Goal: Communication & Community: Answer question/provide support

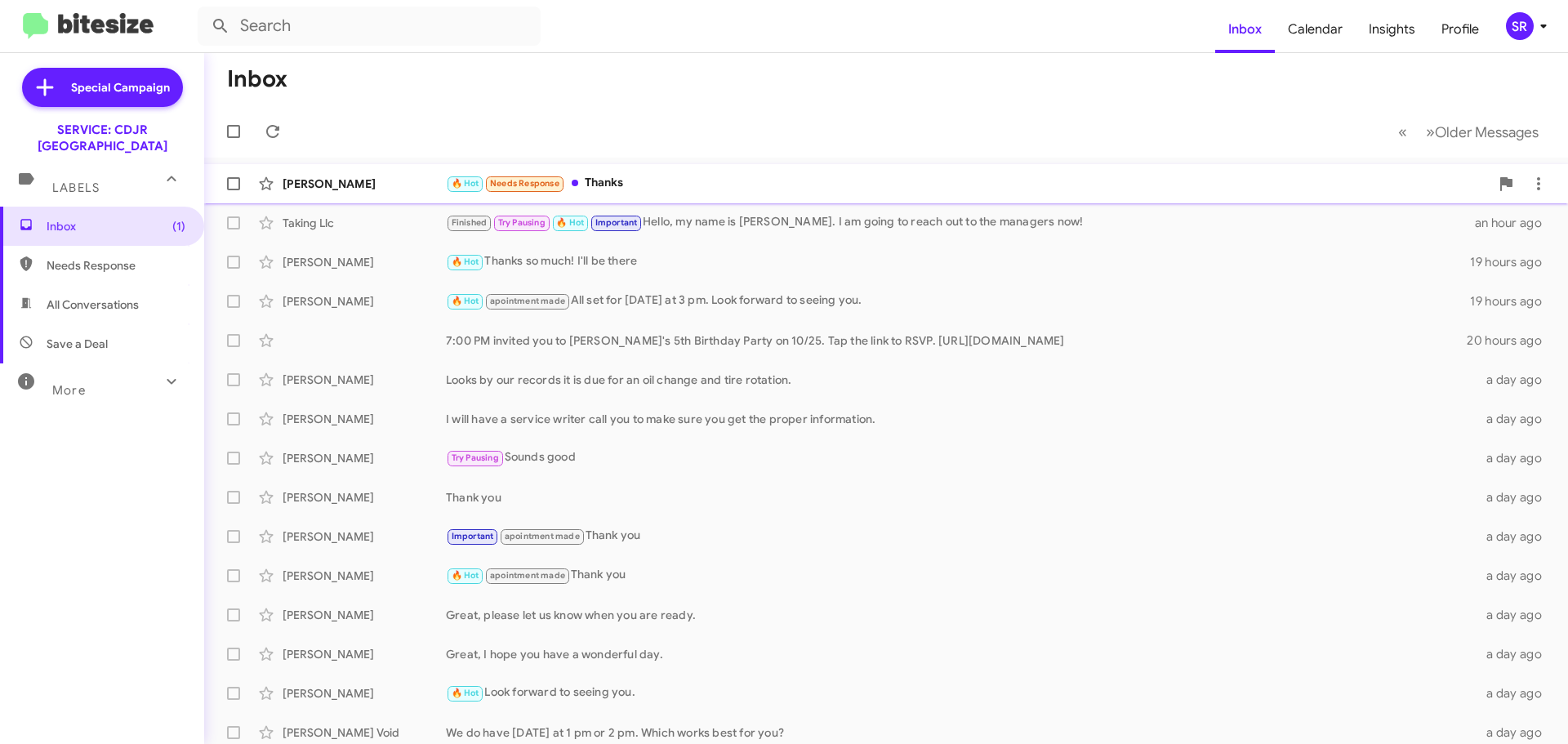
click at [661, 188] on div "🔥 Hot Needs Response Thanks" at bounding box center [968, 183] width 1044 height 19
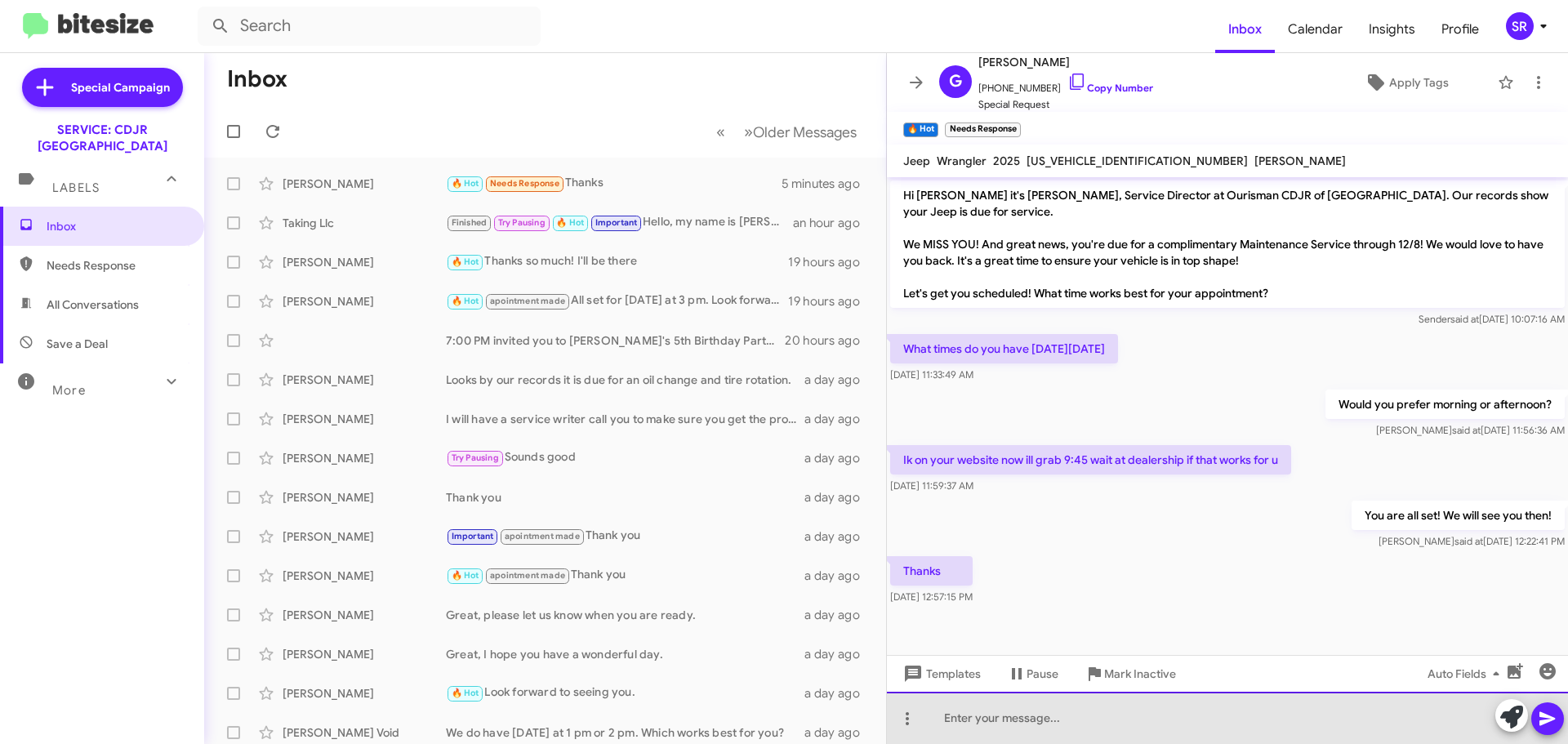
click at [985, 726] on div at bounding box center [1226, 717] width 681 height 52
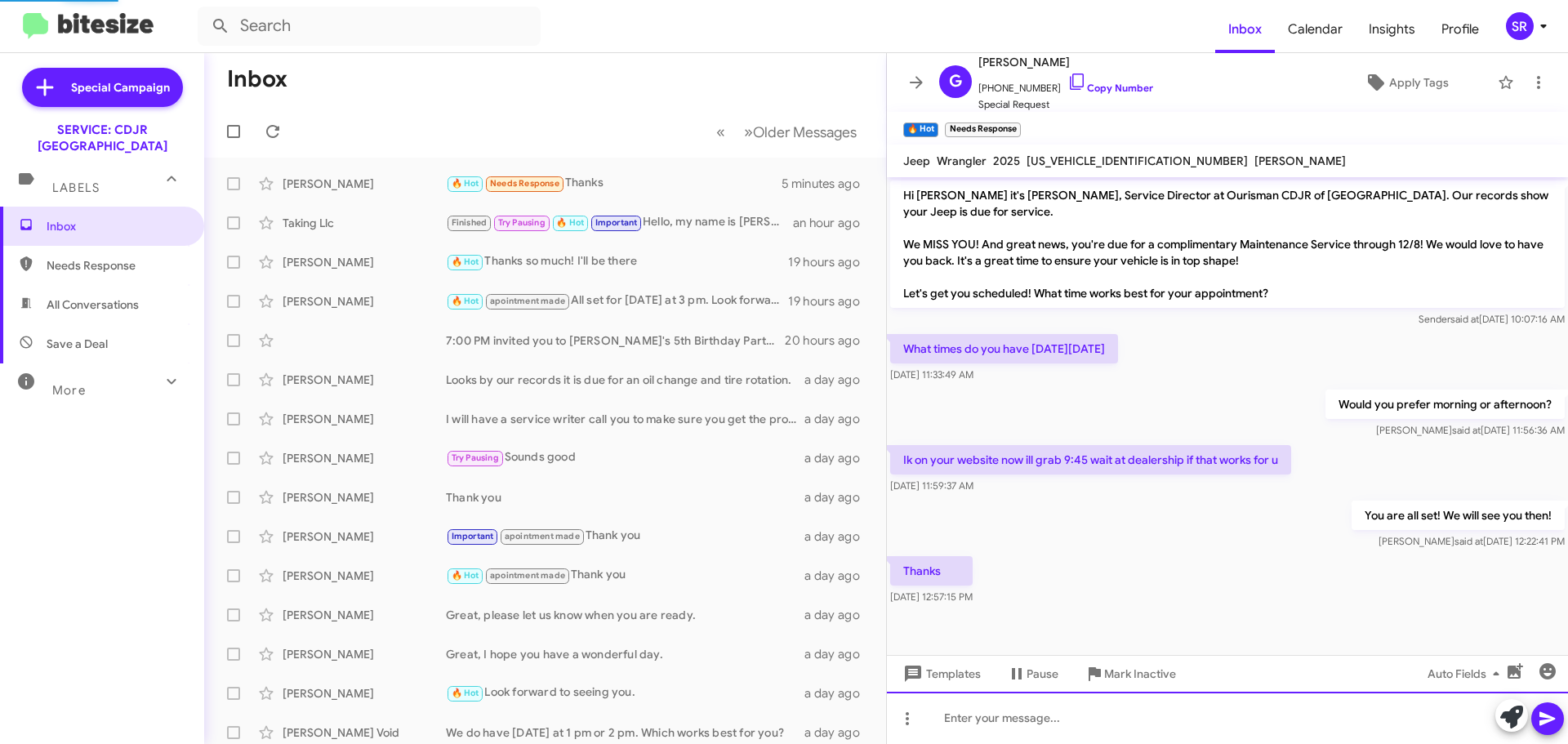
scroll to position [38, 0]
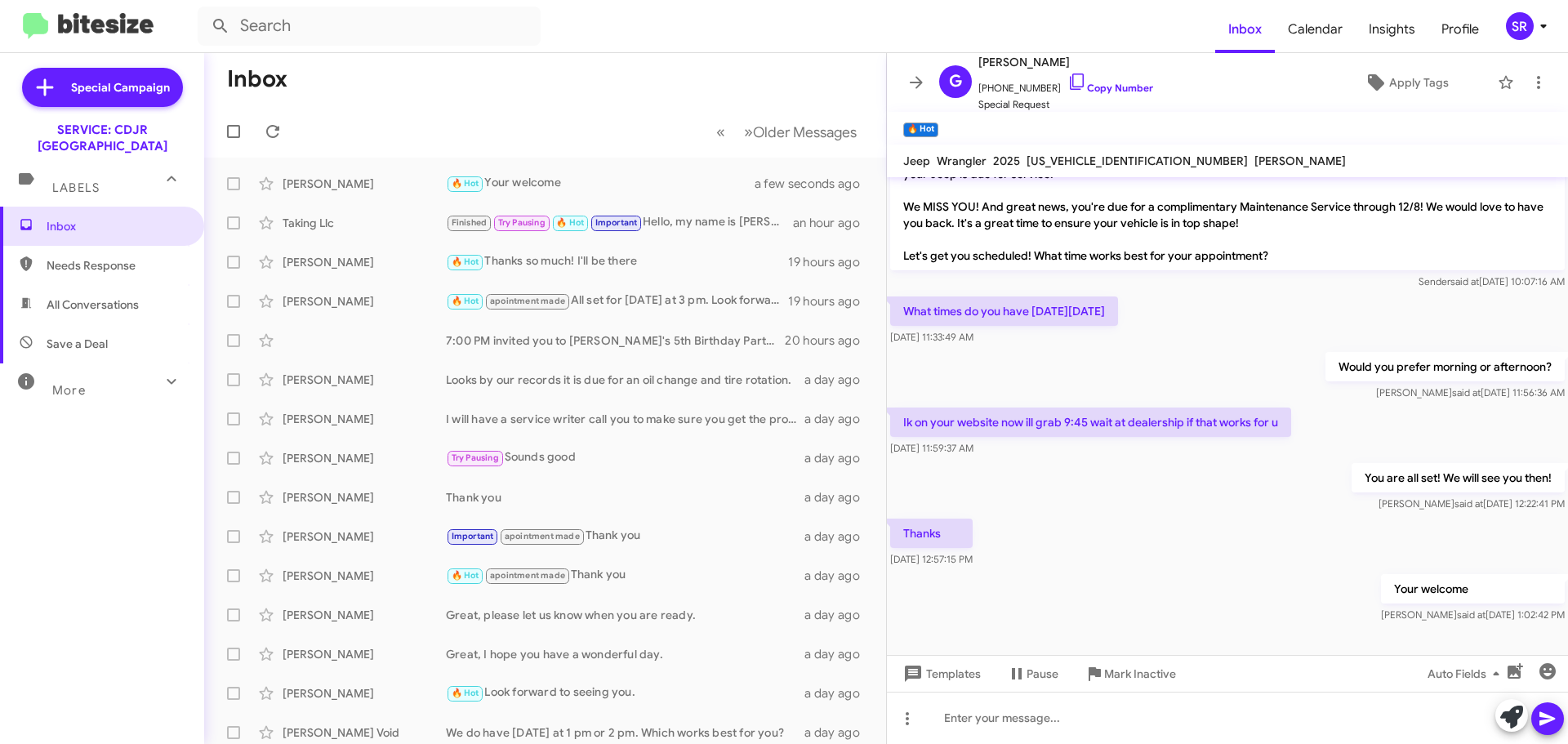
click at [81, 258] on span "Needs Response" at bounding box center [116, 266] width 139 height 16
type input "in:needs-response"
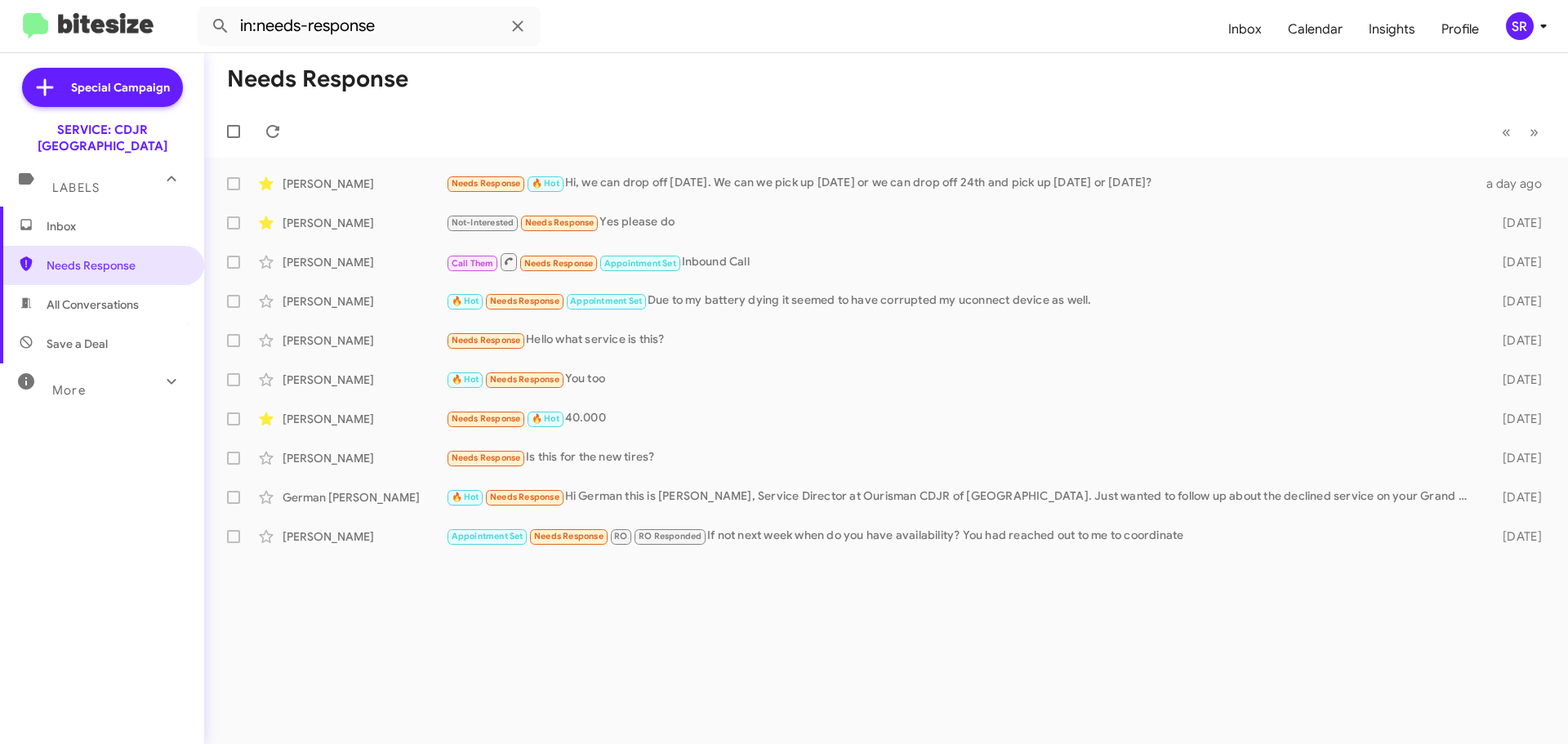
click at [83, 218] on span "Inbox" at bounding box center [116, 226] width 139 height 16
